Goal: Information Seeking & Learning: Get advice/opinions

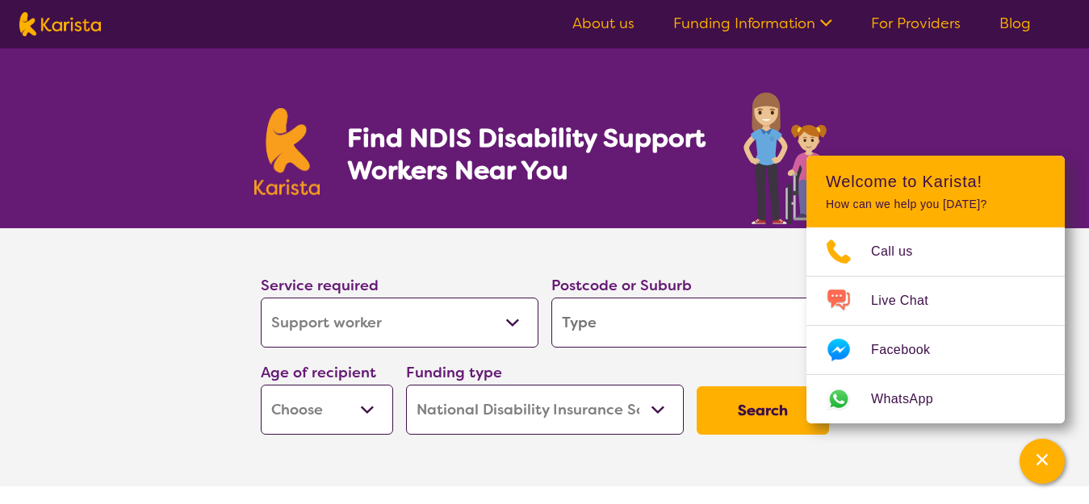
select select "Support worker"
select select "NDIS"
select select "Support worker"
select select "NDIS"
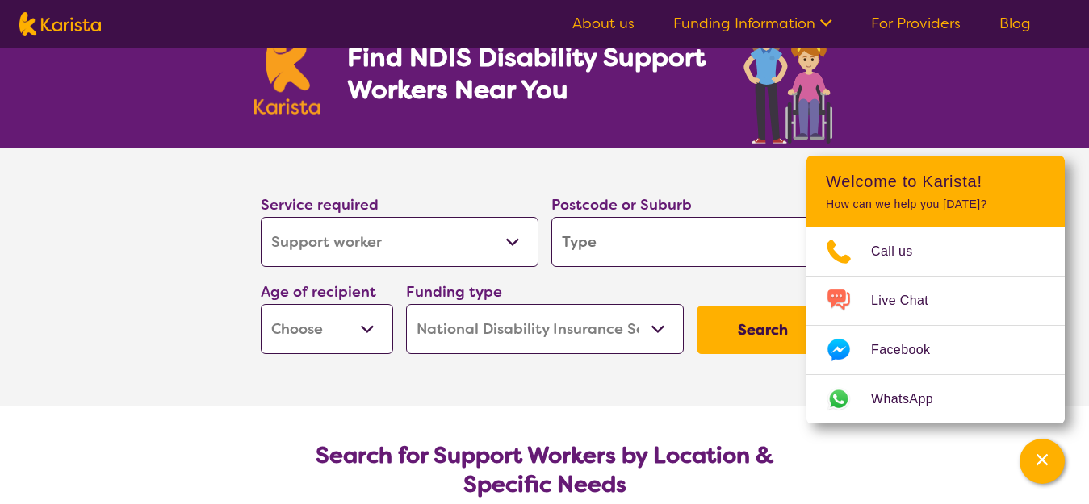
click at [675, 238] on input "search" at bounding box center [690, 242] width 278 height 50
type input "3081"
click at [360, 330] on select "Early Childhood - 0 to 9 Child - 10 to 11 Adolescent - 12 to 17 Adult - 18 to 6…" at bounding box center [327, 329] width 132 height 50
select select "AD"
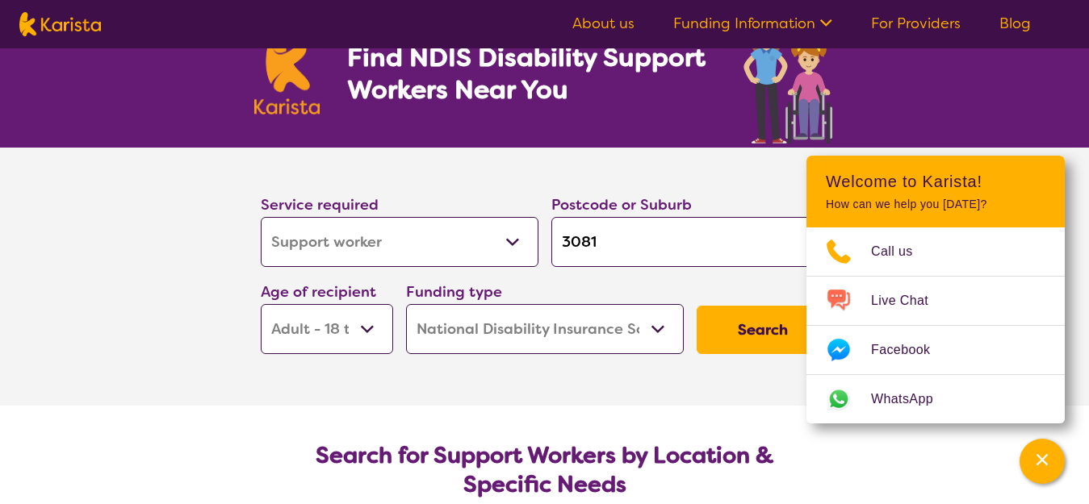
click at [261, 304] on select "Early Childhood - 0 to 9 Child - 10 to 11 Adolescent - 12 to 17 Adult - 18 to 6…" at bounding box center [327, 329] width 132 height 50
select select "AD"
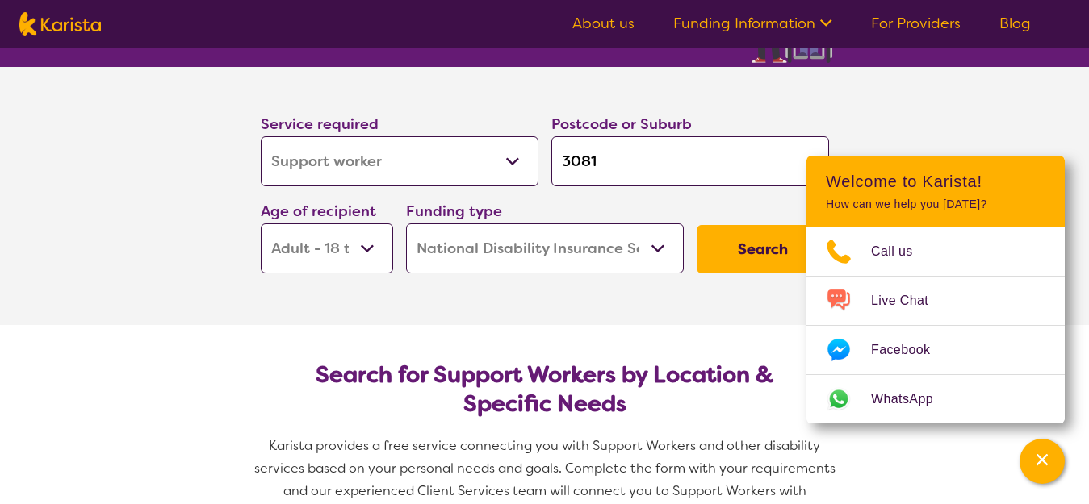
click at [769, 257] on button "Search" at bounding box center [762, 249] width 132 height 48
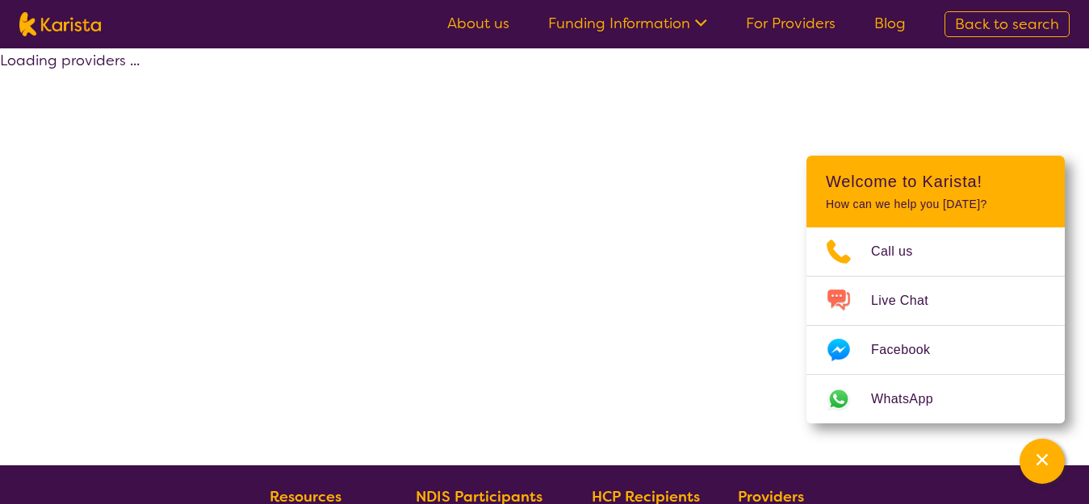
select select "by_score"
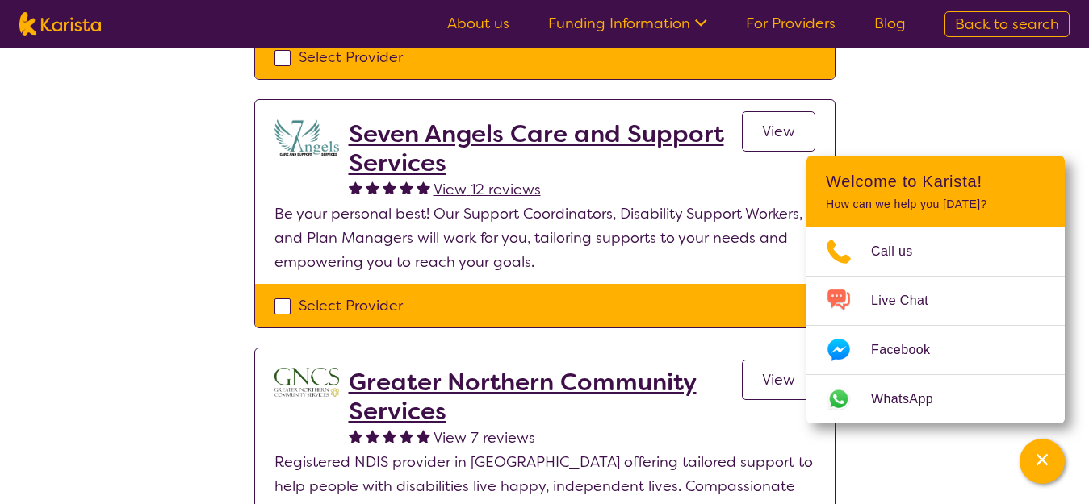
scroll to position [888, 0]
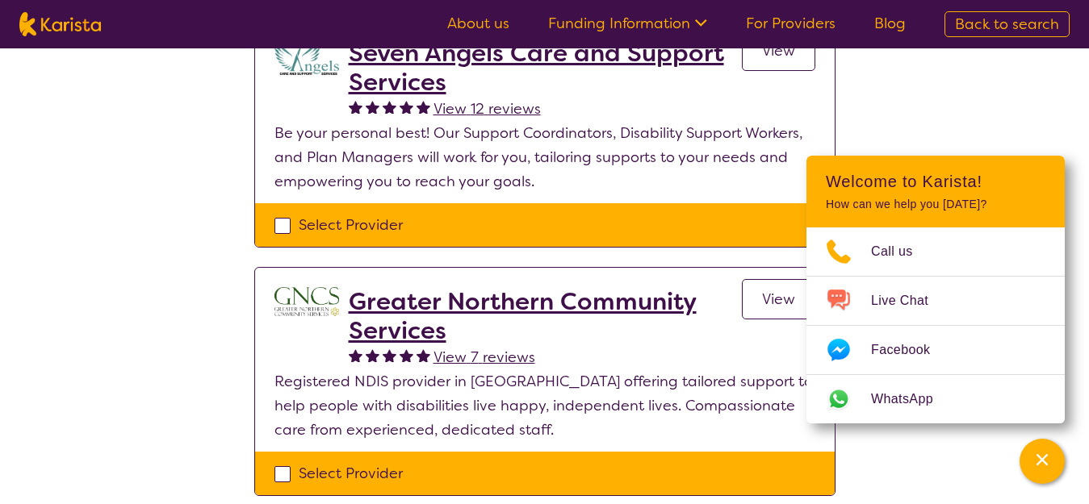
click at [604, 303] on h2 "Greater Northern Community Services" at bounding box center [545, 316] width 393 height 58
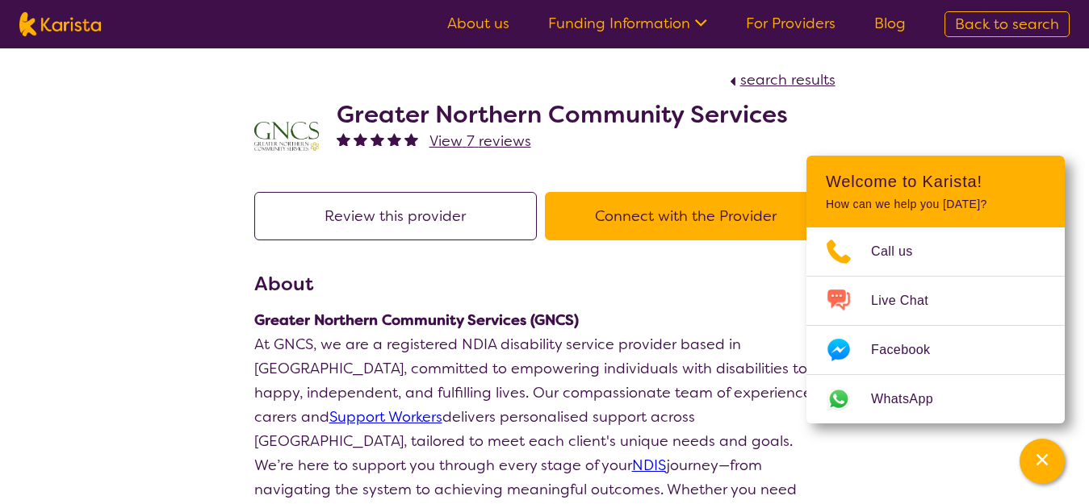
click at [671, 207] on button "Connect with the Provider" at bounding box center [686, 216] width 282 height 48
click at [490, 23] on link "About us" at bounding box center [478, 23] width 62 height 19
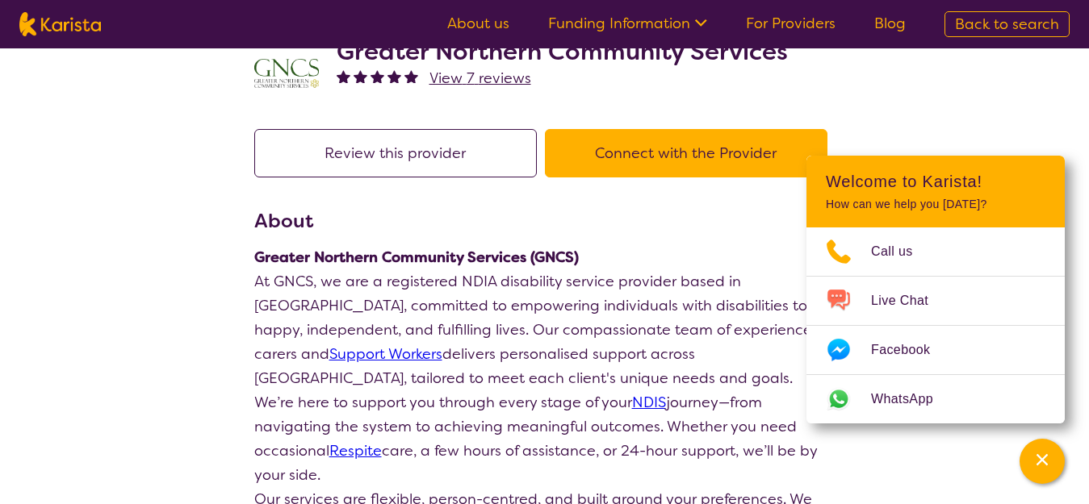
scroll to position [81, 0]
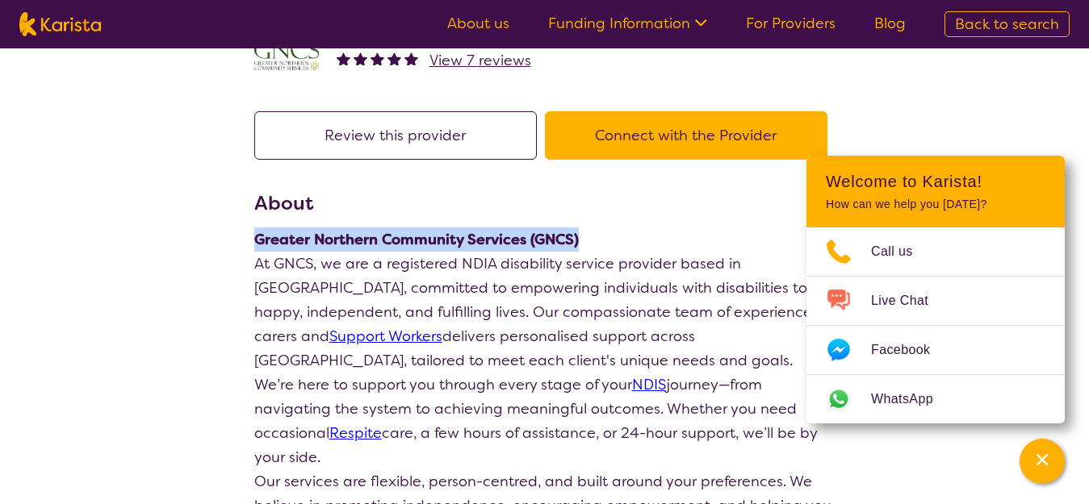
drag, startPoint x: 593, startPoint y: 242, endPoint x: 218, endPoint y: 248, distance: 375.3
copy strong "Greater Northern Community Services (GNCS)"
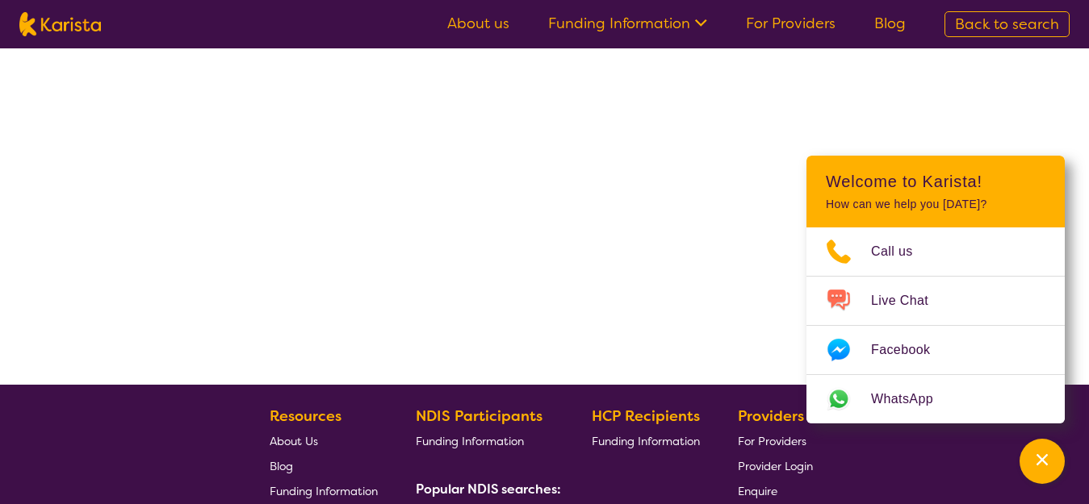
scroll to position [350, 0]
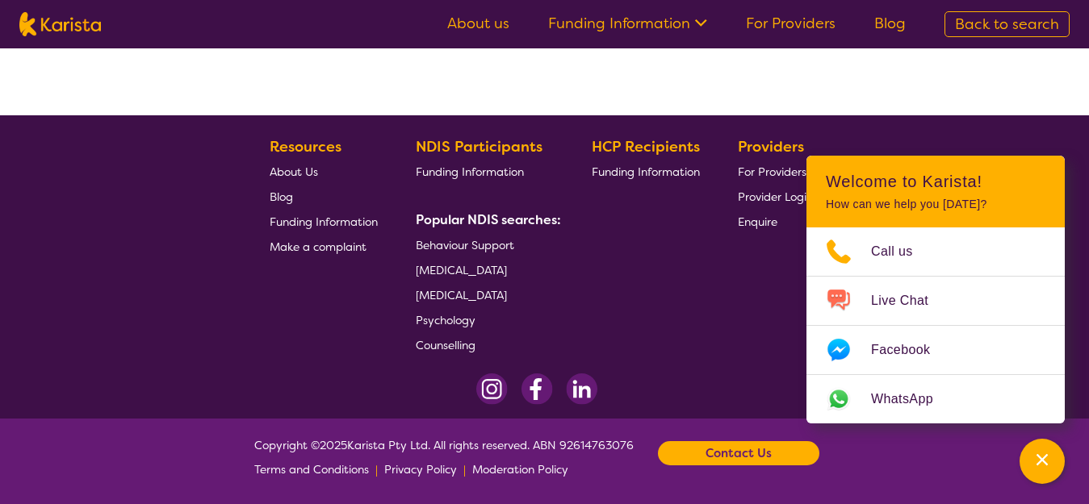
select select "by_score"
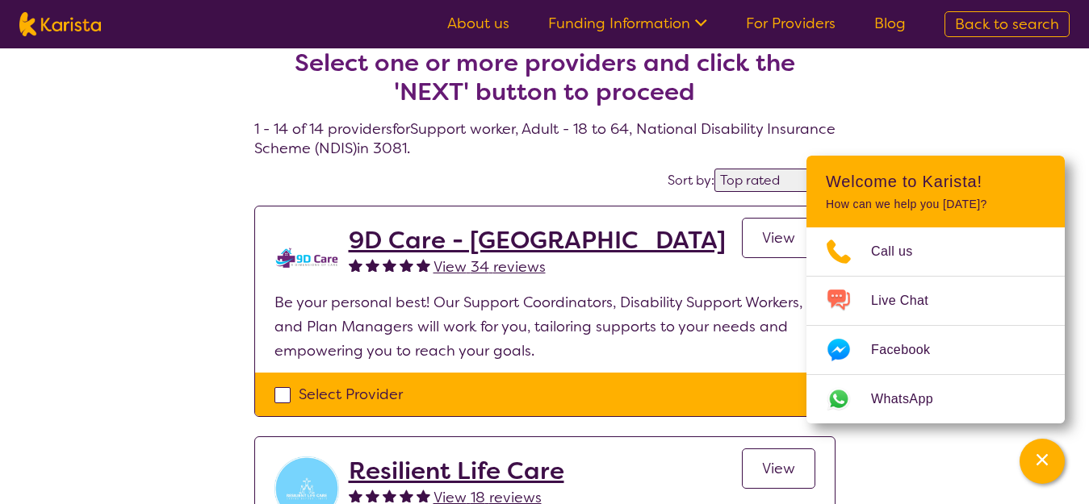
scroll to position [81, 0]
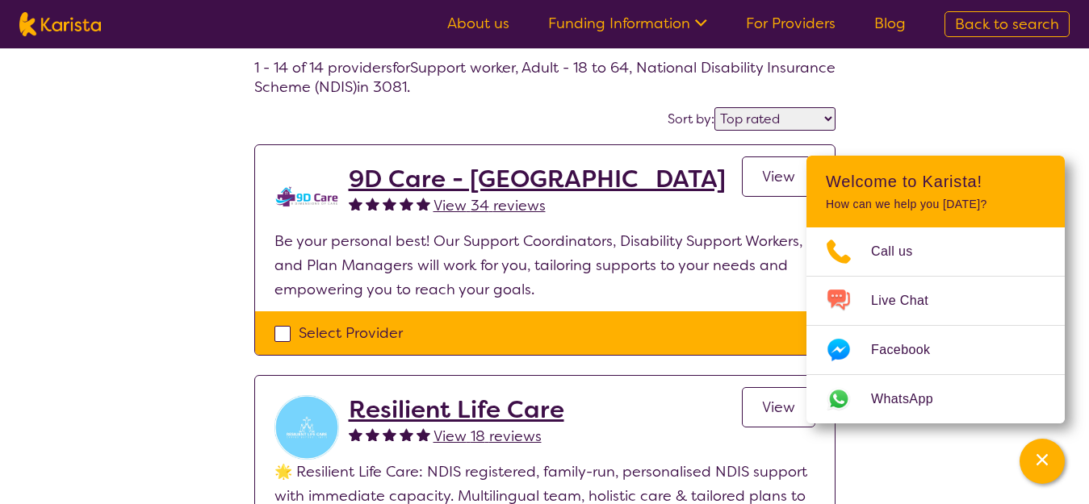
click at [821, 118] on select "Highly reviewed Top rated" at bounding box center [774, 118] width 121 height 23
click at [470, 178] on h2 "9D Care - VIC" at bounding box center [537, 179] width 377 height 29
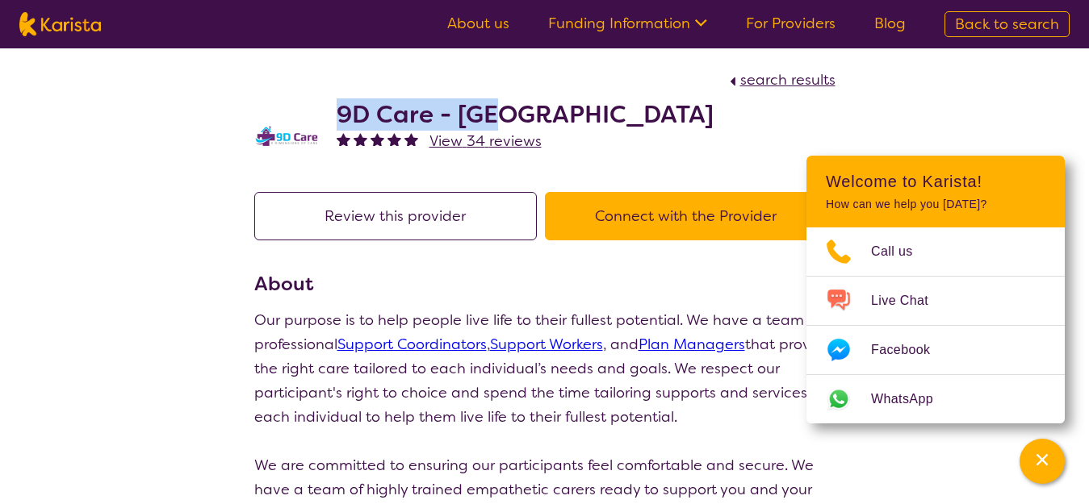
drag, startPoint x: 526, startPoint y: 107, endPoint x: 336, endPoint y: 114, distance: 189.7
click at [336, 114] on h2 "9D Care - VIC" at bounding box center [524, 114] width 377 height 29
copy h2 "9D Care - VIC"
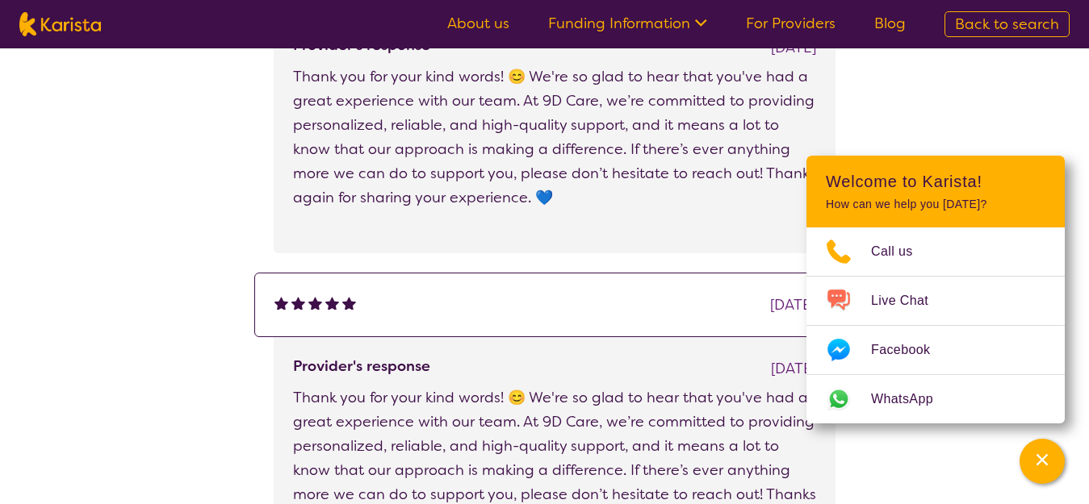
scroll to position [2259, 0]
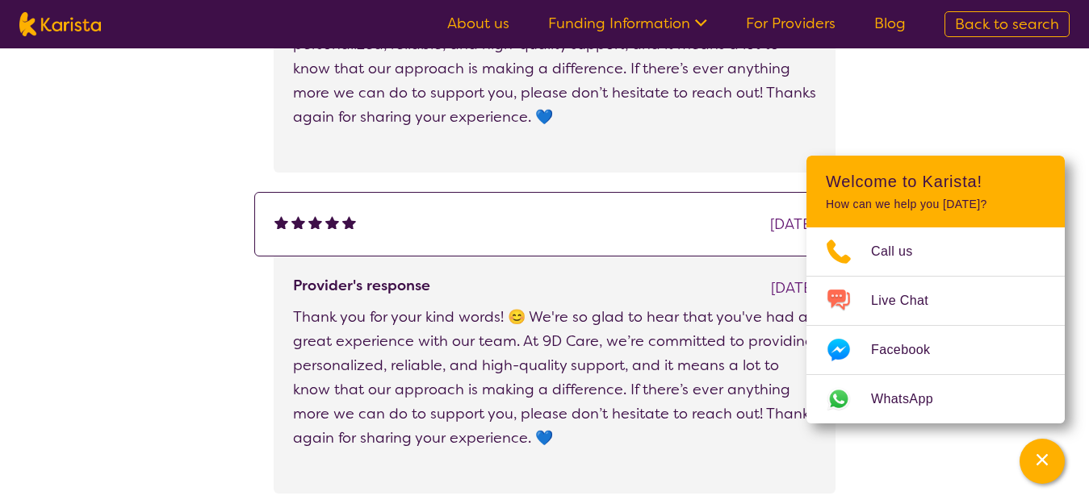
scroll to position [81, 0]
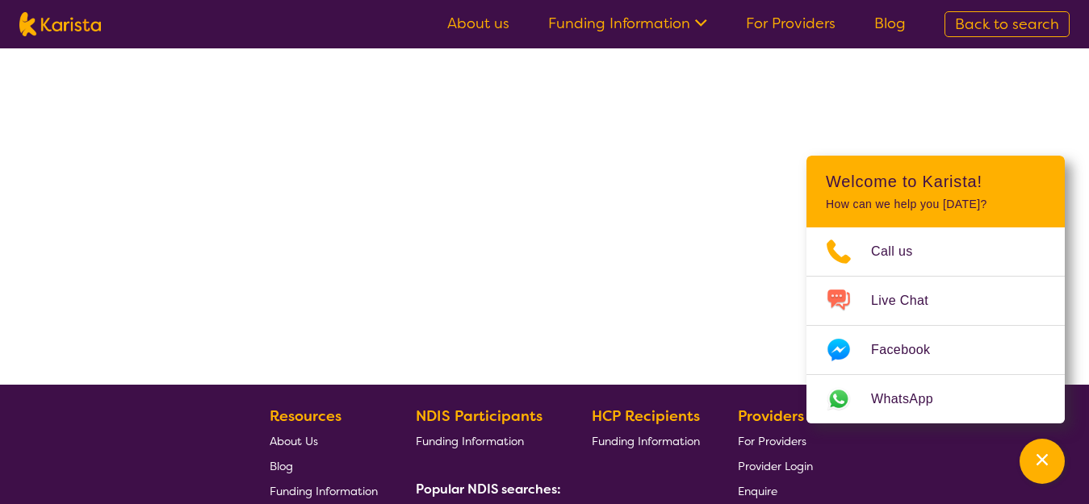
select select "by_score"
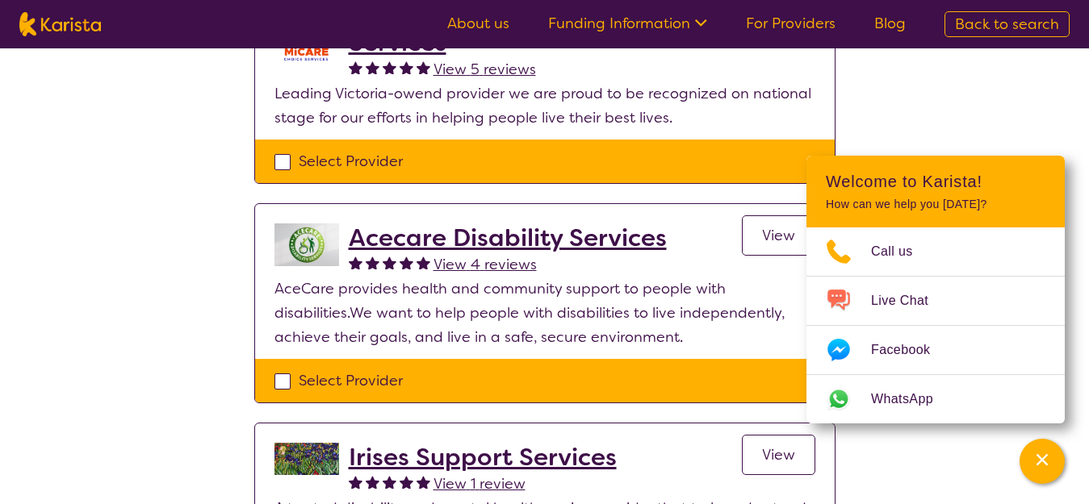
scroll to position [1453, 0]
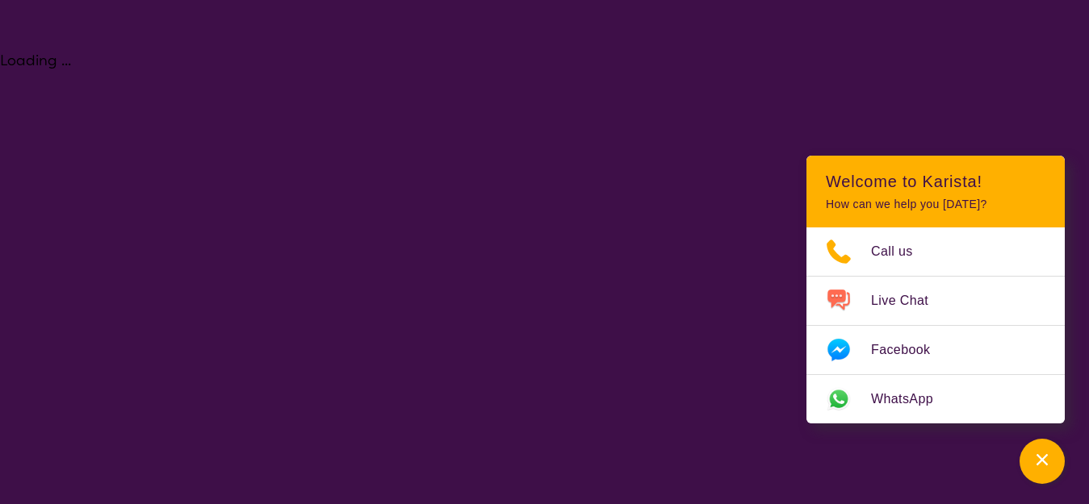
select select "Support worker"
select select "AD"
select select "NDIS"
select select "Support worker"
select select "AD"
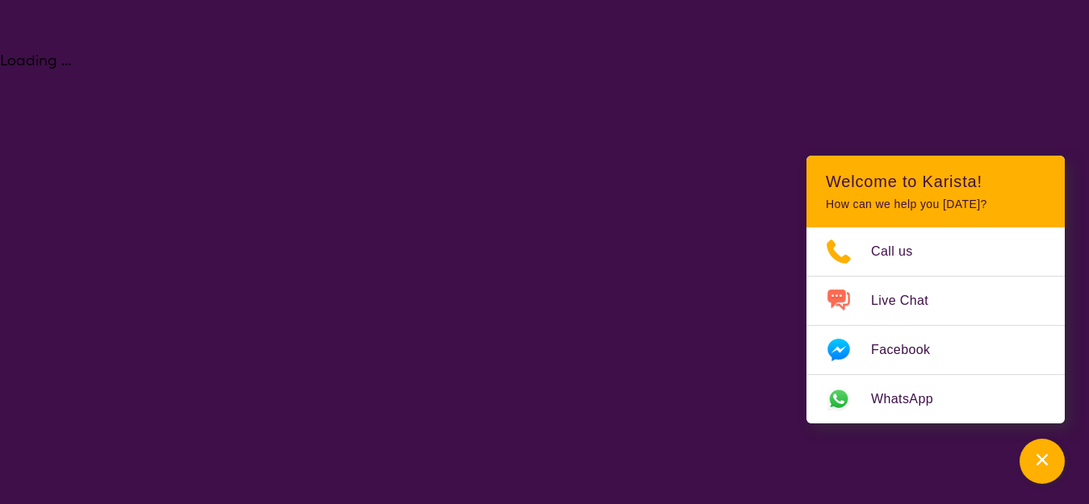
select select "NDIS"
